Goal: Ask a question

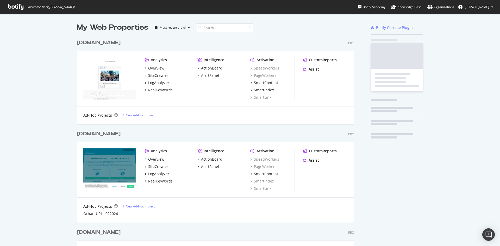
scroll to position [522, 278]
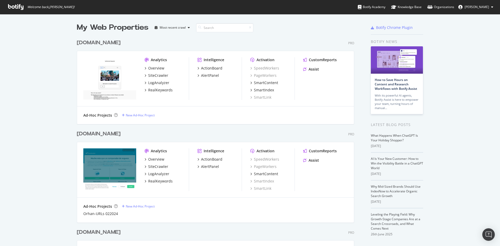
click at [314, 163] on div "CustomReports Assist" at bounding box center [325, 156] width 45 height 17
click at [311, 161] on div "Assist" at bounding box center [314, 160] width 10 height 5
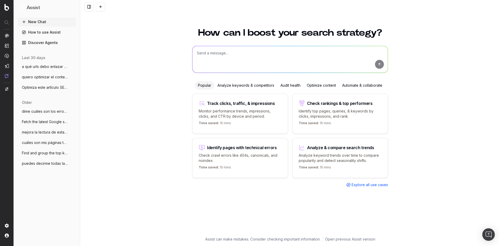
click at [240, 54] on textarea at bounding box center [289, 59] width 195 height 27
click at [233, 65] on textarea at bounding box center [289, 59] width 195 height 27
click at [219, 55] on textarea at bounding box center [289, 59] width 195 height 27
paste textarea "[URL][DOMAIN_NAME]"
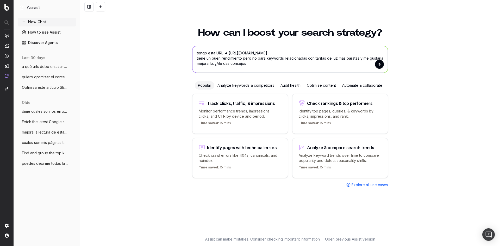
type textarea "tengo esta URL => [URL][DOMAIN_NAME] tiene un buen rendimiento pero no para key…"
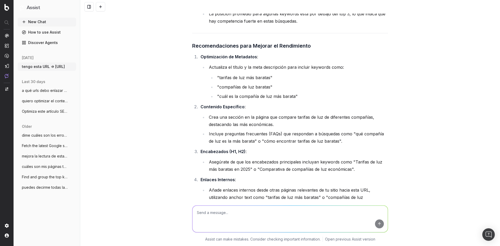
scroll to position [499, 0]
click at [90, 3] on button at bounding box center [88, 6] width 9 height 9
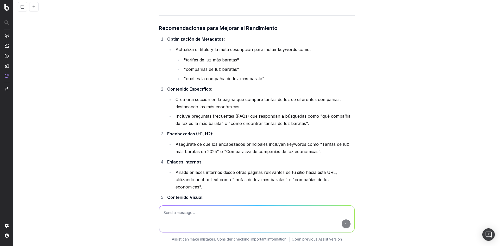
scroll to position [526, 0]
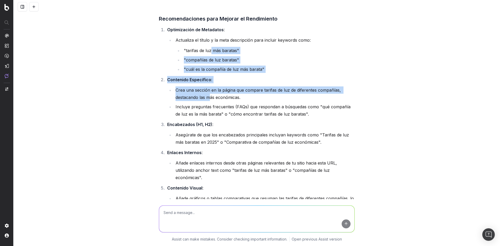
drag, startPoint x: 210, startPoint y: 54, endPoint x: 209, endPoint y: 99, distance: 45.3
click at [209, 99] on ol "Optimización de Metadatos : Actualiza el título y la meta descripción para incl…" at bounding box center [257, 131] width 196 height 211
click at [209, 99] on li "Crea una sección en la página que compare tarifas de luz de diferentes compañía…" at bounding box center [264, 93] width 181 height 15
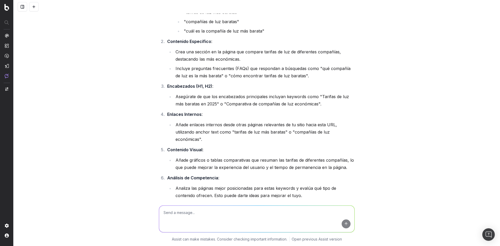
scroll to position [620, 0]
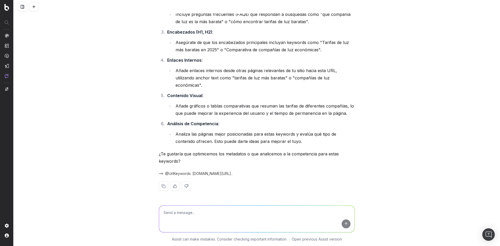
click at [253, 142] on li "Analiza las páginas mejor posicionadas para estas keywords y evalúa qué tipo de…" at bounding box center [264, 137] width 181 height 15
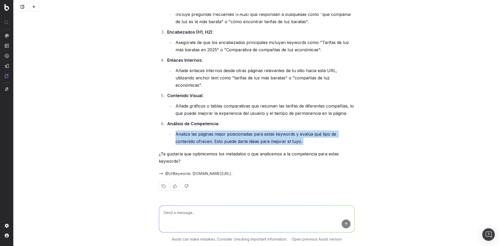
click at [253, 142] on li "Analiza las páginas mejor posicionadas para estas keywords y evalúa qué tipo de…" at bounding box center [264, 137] width 181 height 15
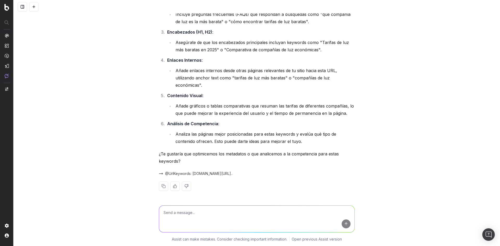
click at [296, 108] on li "Añade gráficos o tablas comparativas que resuman las tarifas de diferentes comp…" at bounding box center [264, 109] width 181 height 15
click at [217, 213] on textarea at bounding box center [256, 219] width 195 height 27
